Goal: Complete application form

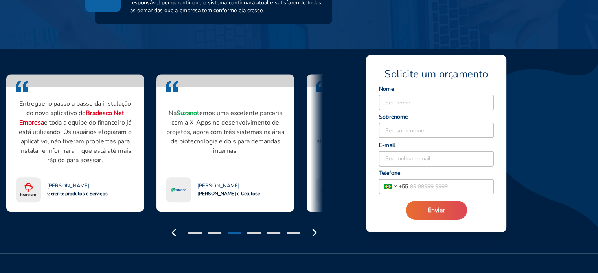
scroll to position [629, 0]
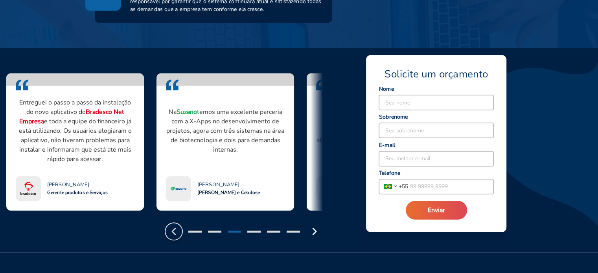
click at [174, 231] on icon "button" at bounding box center [173, 231] width 13 height 13
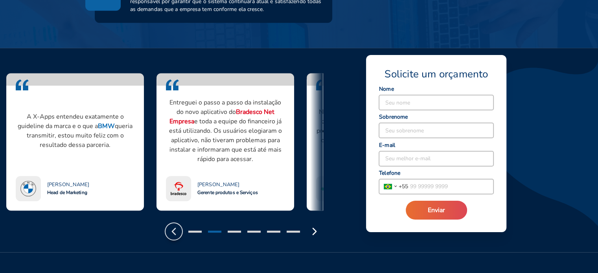
click at [174, 231] on icon "button" at bounding box center [173, 231] width 13 height 13
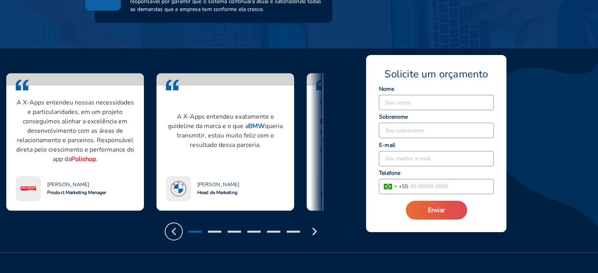
click at [174, 231] on icon "button" at bounding box center [173, 231] width 13 height 13
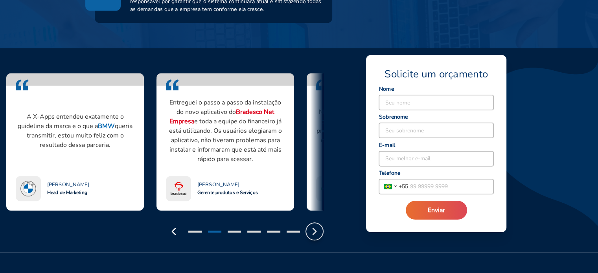
click at [315, 230] on polyline "button" at bounding box center [314, 231] width 3 height 6
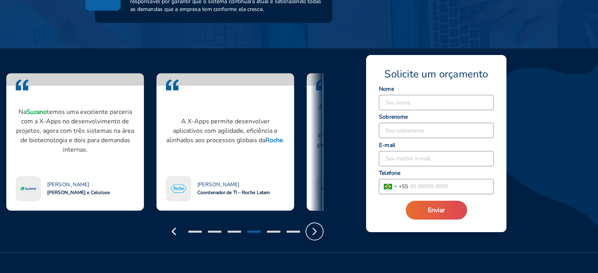
click at [315, 230] on polyline "button" at bounding box center [314, 231] width 3 height 6
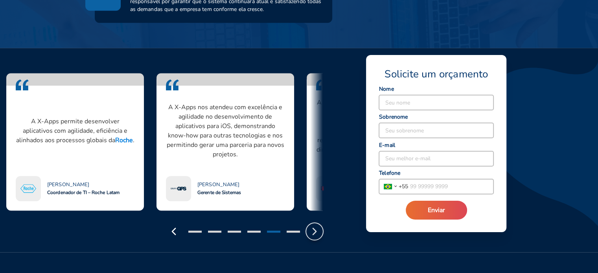
click at [315, 230] on polyline "button" at bounding box center [314, 231] width 3 height 6
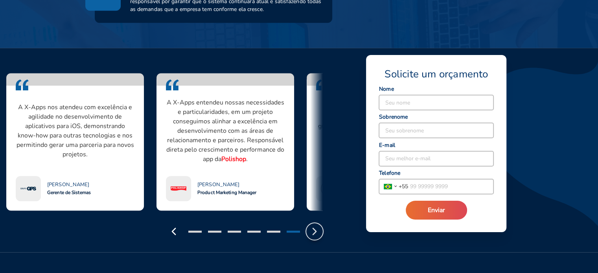
click at [315, 230] on polyline "button" at bounding box center [314, 231] width 3 height 6
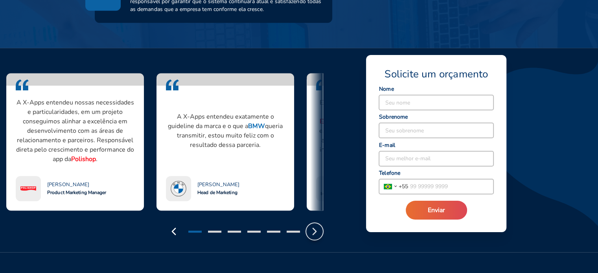
click at [315, 230] on polyline "button" at bounding box center [314, 231] width 3 height 6
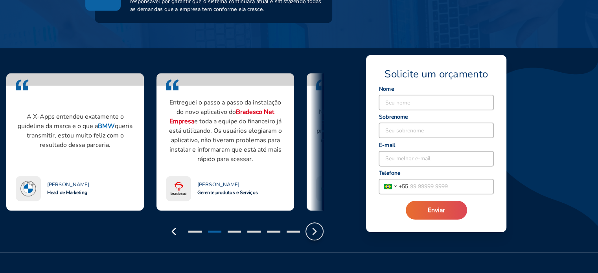
click at [315, 230] on polyline "button" at bounding box center [314, 231] width 3 height 6
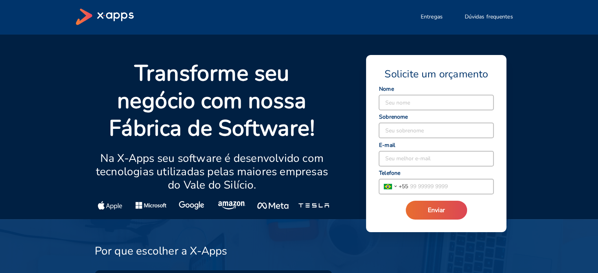
scroll to position [0, 0]
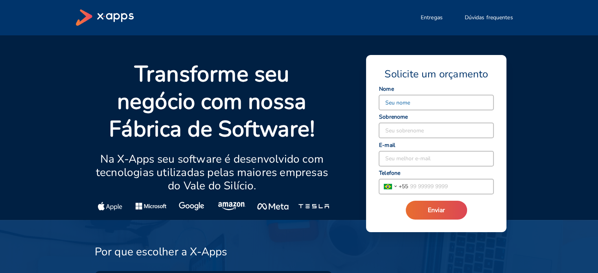
click at [420, 106] on input at bounding box center [436, 102] width 114 height 15
click at [426, 100] on input at bounding box center [436, 102] width 114 height 15
click at [531, 95] on div "Transforme seu negócio com nossa Fábrica de Software! Na X-Apps seu software é …" at bounding box center [298, 127] width 465 height 185
click at [408, 100] on input at bounding box center [436, 102] width 114 height 15
type input "[PERSON_NAME]"
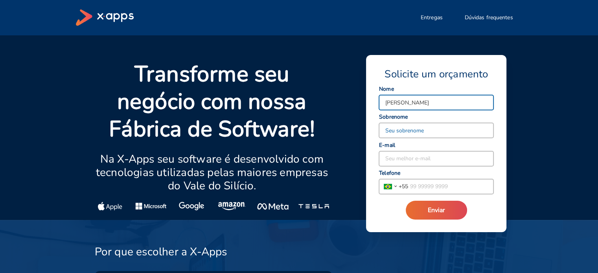
click at [391, 131] on input at bounding box center [436, 130] width 114 height 15
type input "[PERSON_NAME]"
click at [387, 160] on input at bounding box center [436, 158] width 114 height 15
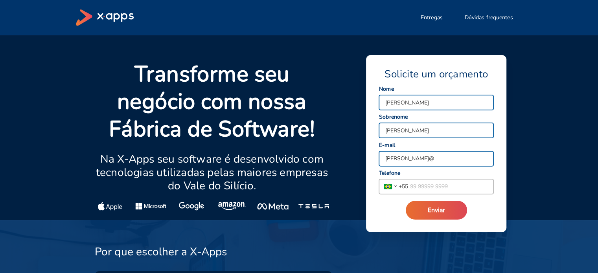
type input "[PERSON_NAME][EMAIL_ADDRESS][DOMAIN_NAME]"
click at [421, 187] on input "tel" at bounding box center [450, 186] width 85 height 15
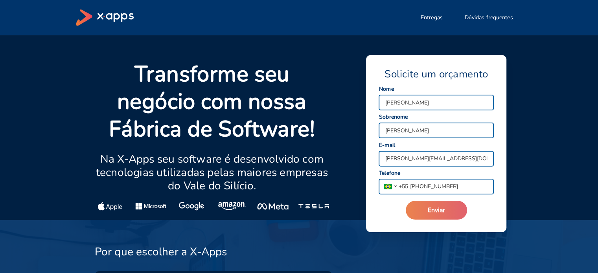
type input "[PHONE_NUMBER]"
click at [444, 213] on span "Enviar" at bounding box center [435, 210] width 17 height 9
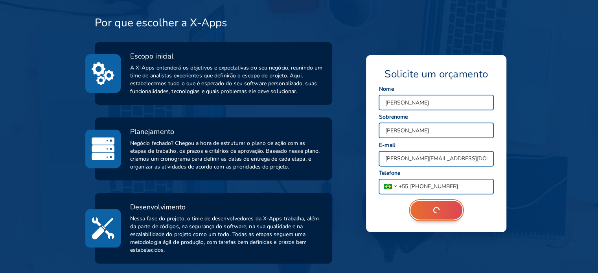
scroll to position [236, 0]
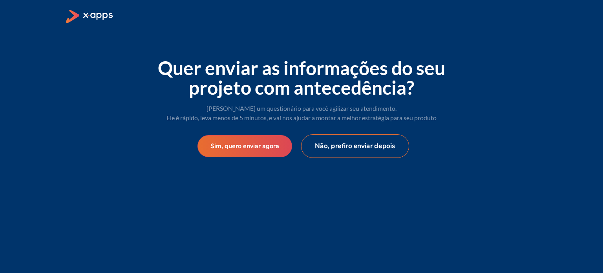
click at [351, 148] on button "Não, prefiro enviar depois" at bounding box center [355, 146] width 108 height 24
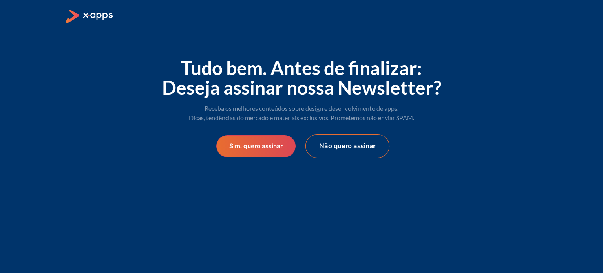
click at [357, 150] on button "Não quero assinar" at bounding box center [348, 146] width 84 height 24
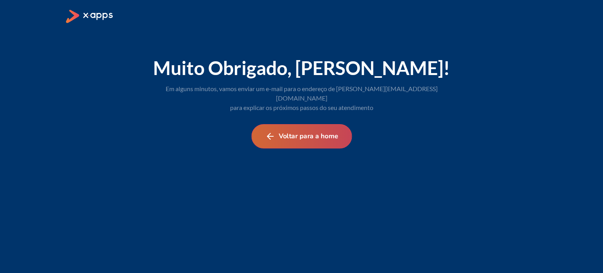
click at [333, 130] on button "Voltar para a home" at bounding box center [301, 136] width 101 height 24
